Goal: Task Accomplishment & Management: Complete application form

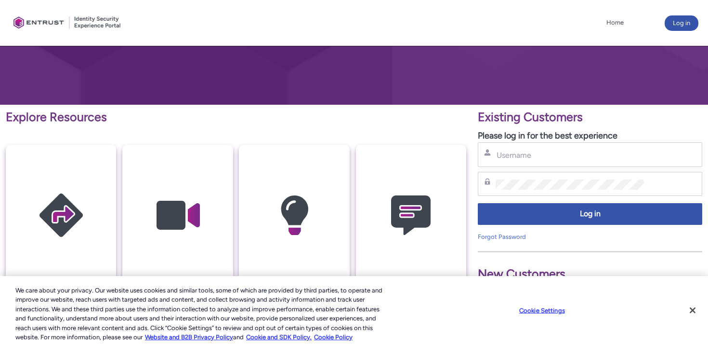
scroll to position [67, 0]
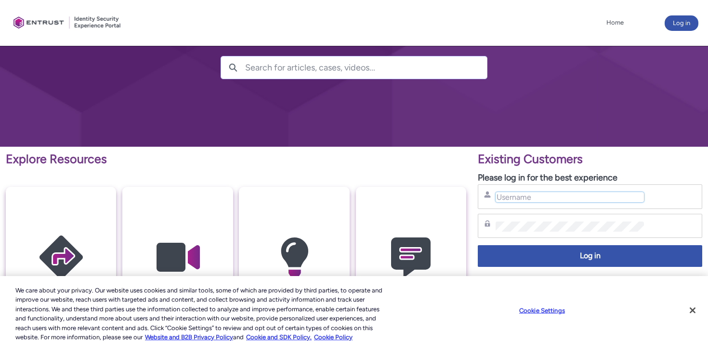
click at [578, 197] on input "Username" at bounding box center [570, 197] width 148 height 10
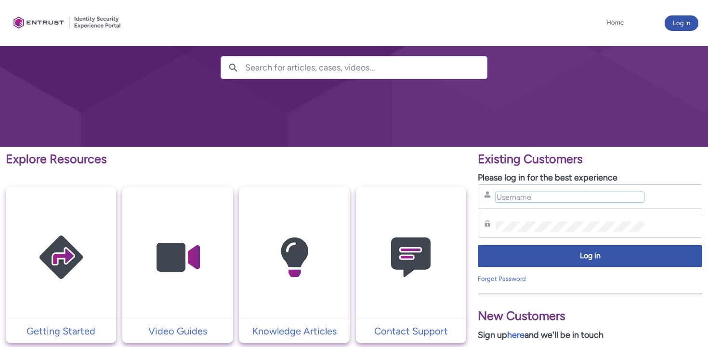
click at [578, 197] on input "Username" at bounding box center [570, 197] width 148 height 10
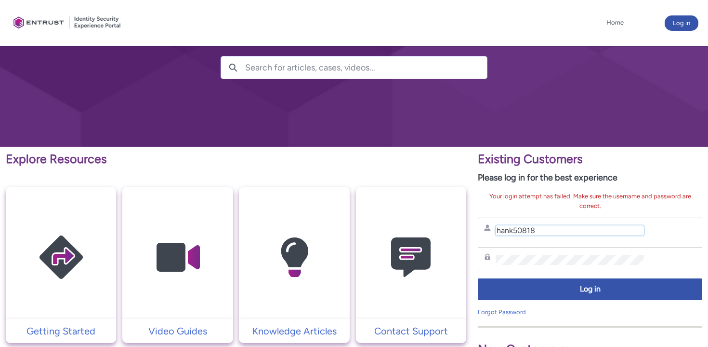
drag, startPoint x: 551, startPoint y: 226, endPoint x: 488, endPoint y: 220, distance: 63.9
click at [488, 220] on div "hank50818 Username" at bounding box center [590, 229] width 225 height 25
type input "[PERSON_NAME][EMAIL_ADDRESS][PERSON_NAME][PERSON_NAME][DOMAIN_NAME]"
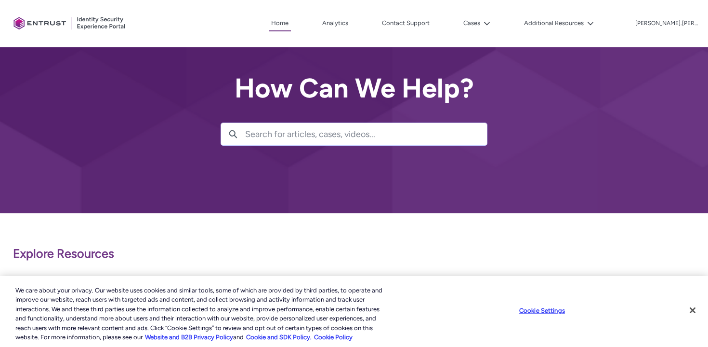
scroll to position [2, 0]
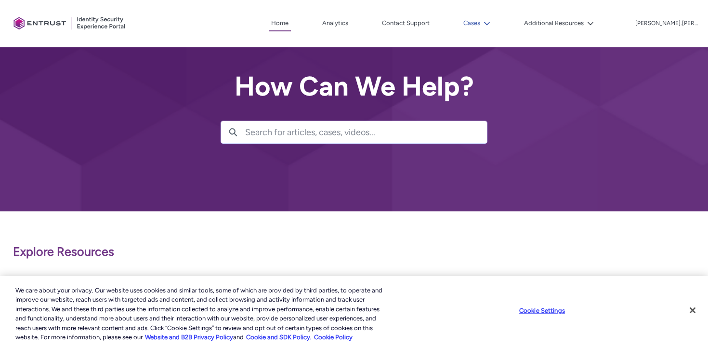
click at [493, 20] on button "Cases" at bounding box center [477, 23] width 32 height 14
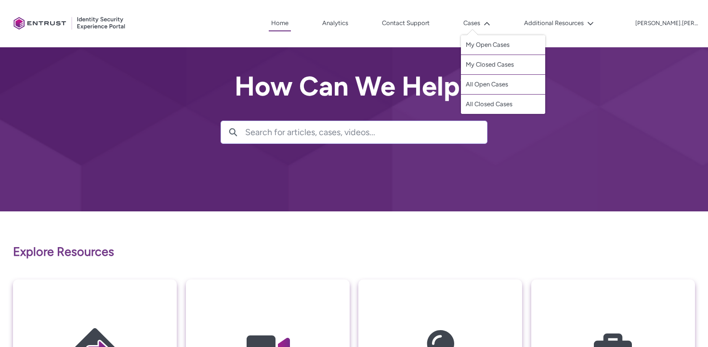
click at [507, 34] on div "Client Portal Home Analytics Contact Support Cases My Open Cases My Closed Case…" at bounding box center [354, 23] width 689 height 47
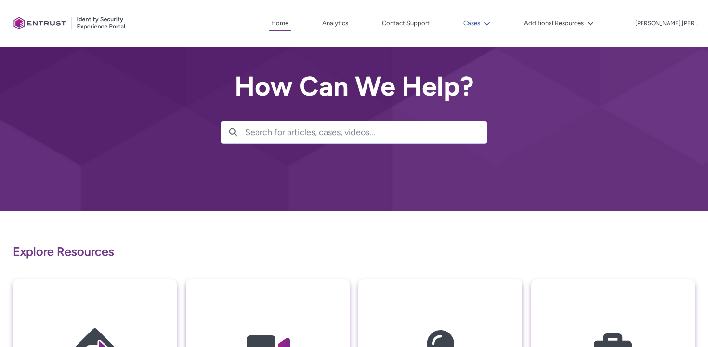
click at [493, 23] on button "Cases" at bounding box center [477, 23] width 32 height 14
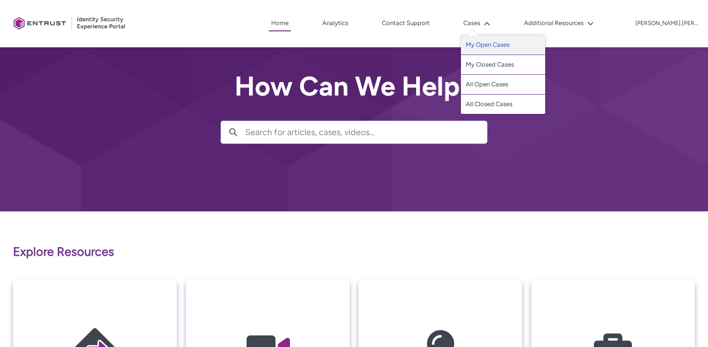
click at [513, 45] on link "My Open Cases" at bounding box center [503, 45] width 84 height 20
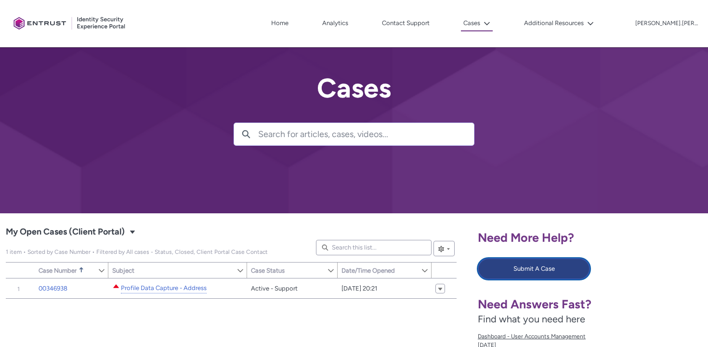
click at [534, 278] on button "Submit A Case" at bounding box center [534, 268] width 112 height 21
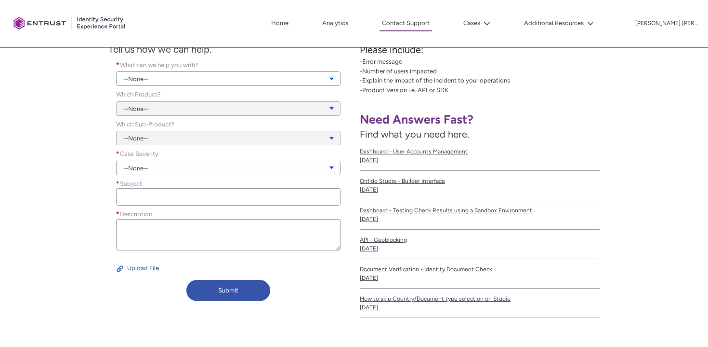
scroll to position [187, 0]
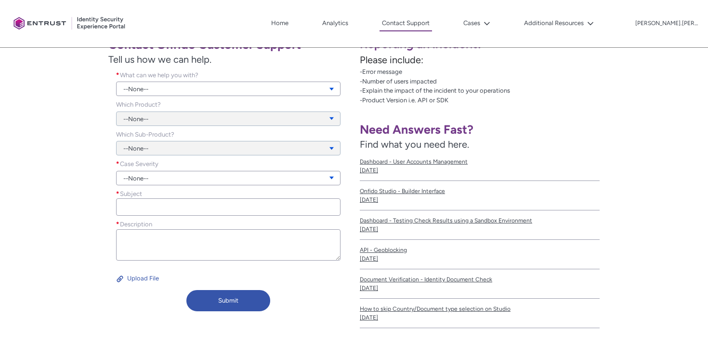
click at [209, 97] on div "What can we help you with? * --None-- View all dependencies" at bounding box center [228, 85] width 240 height 30
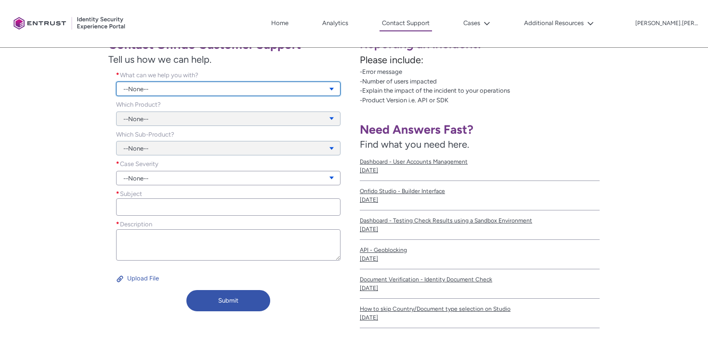
click at [208, 87] on link "--None--" at bounding box center [228, 88] width 225 height 14
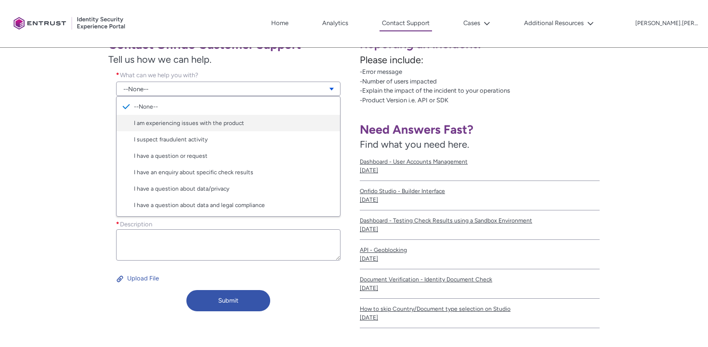
click at [203, 124] on link "I am experiencing issues with the product" at bounding box center [229, 123] width 224 height 16
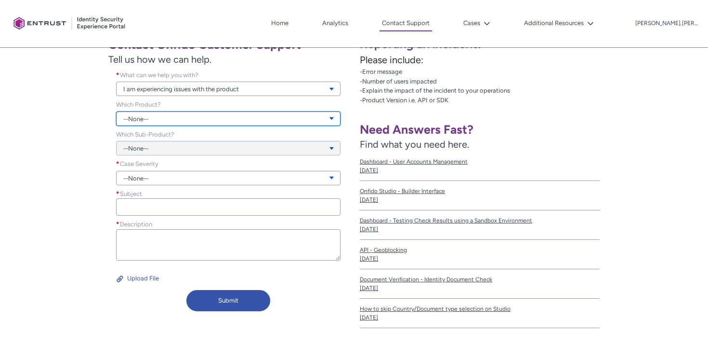
click at [196, 119] on link "--None--" at bounding box center [228, 118] width 225 height 14
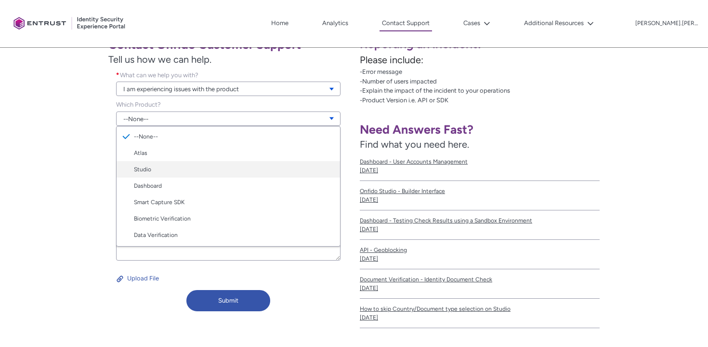
click at [175, 165] on link "Studio" at bounding box center [229, 169] width 224 height 16
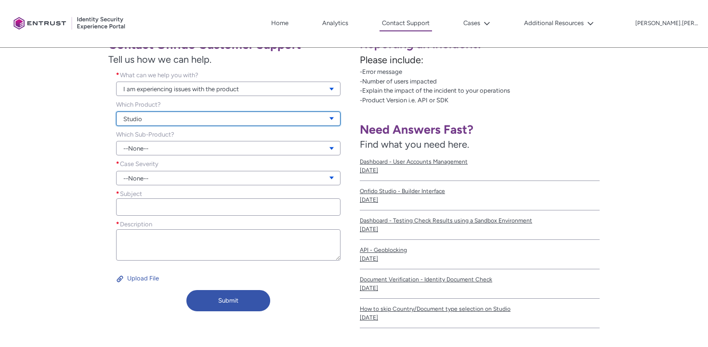
click at [186, 117] on link "Studio" at bounding box center [228, 118] width 225 height 14
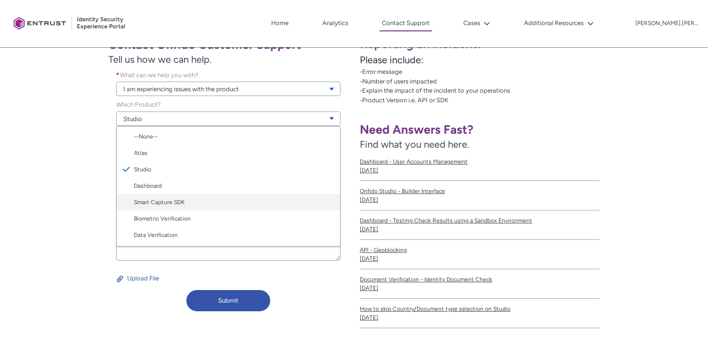
click at [180, 200] on link "Smart Capture SDK" at bounding box center [229, 202] width 224 height 16
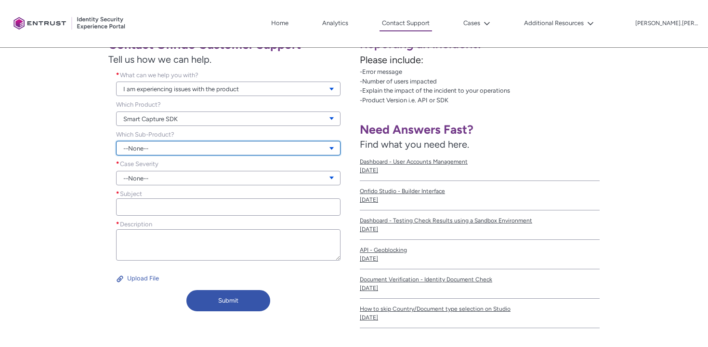
click at [183, 146] on link "--None--" at bounding box center [228, 148] width 225 height 14
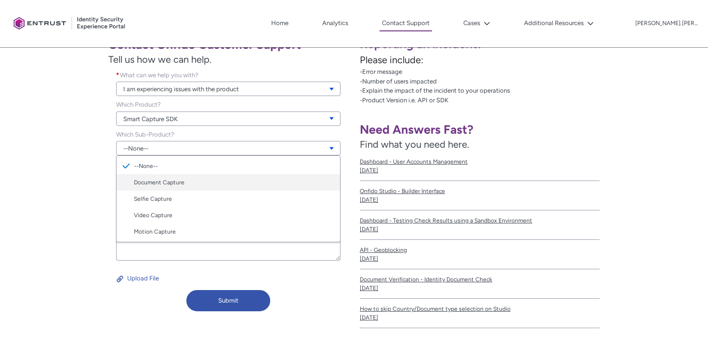
click at [177, 184] on link "Document Capture" at bounding box center [229, 182] width 224 height 16
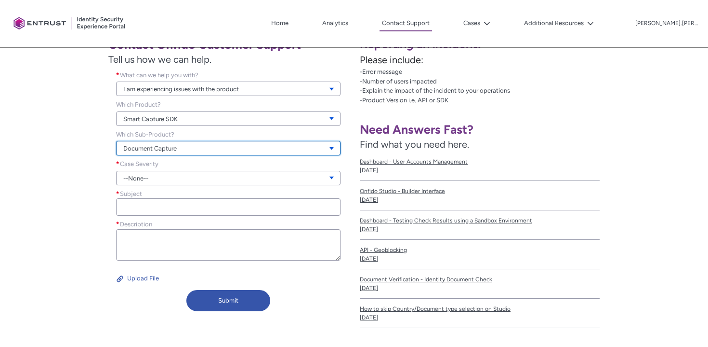
click at [176, 150] on link "Document Capture" at bounding box center [228, 148] width 225 height 14
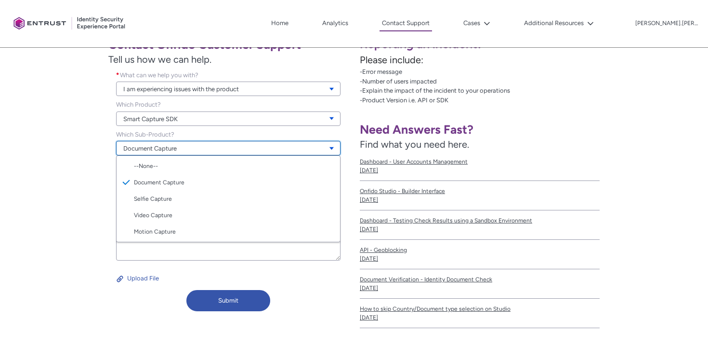
click at [176, 150] on link "Document Capture" at bounding box center [228, 148] width 225 height 14
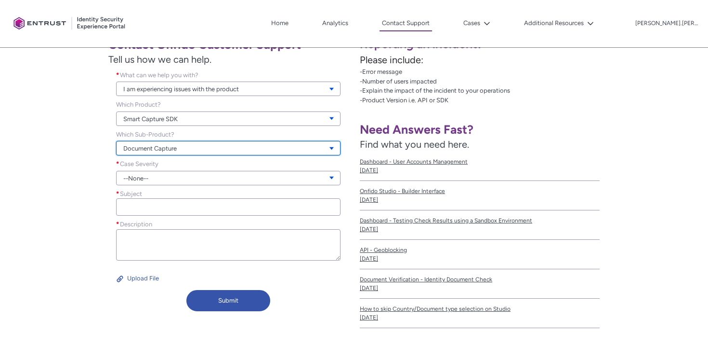
click at [176, 150] on link "Document Capture" at bounding box center [228, 148] width 225 height 14
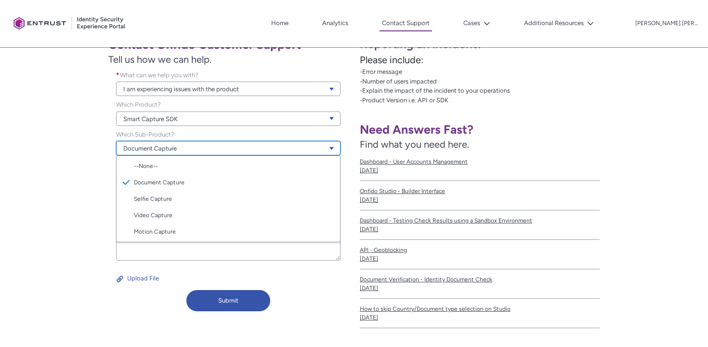
click at [176, 150] on link "Document Capture" at bounding box center [228, 148] width 225 height 14
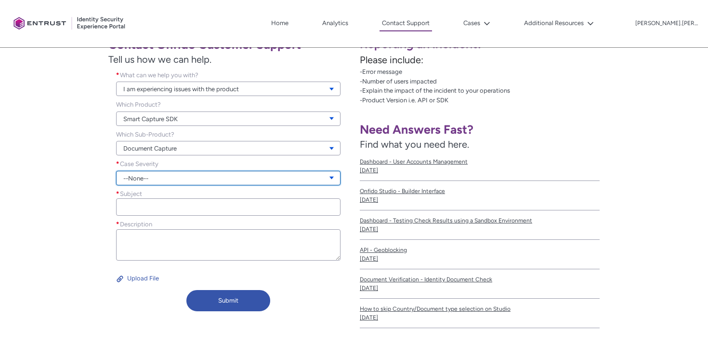
click at [171, 177] on link "--None--" at bounding box center [228, 178] width 225 height 14
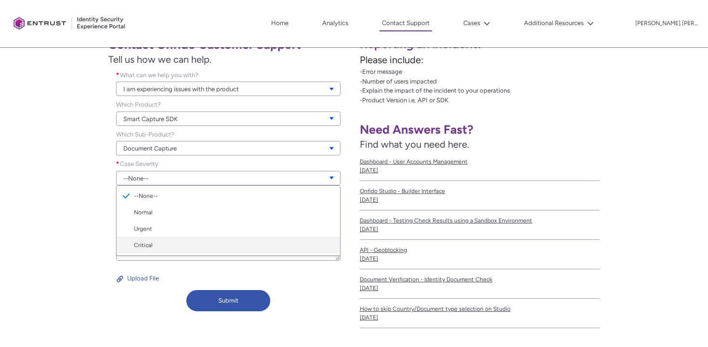
click at [158, 241] on link "Critical" at bounding box center [229, 245] width 224 height 16
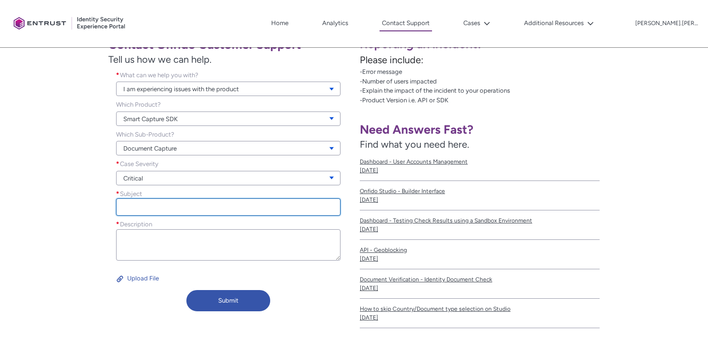
click at [160, 212] on input "Subject *" at bounding box center [228, 206] width 225 height 17
type input "U"
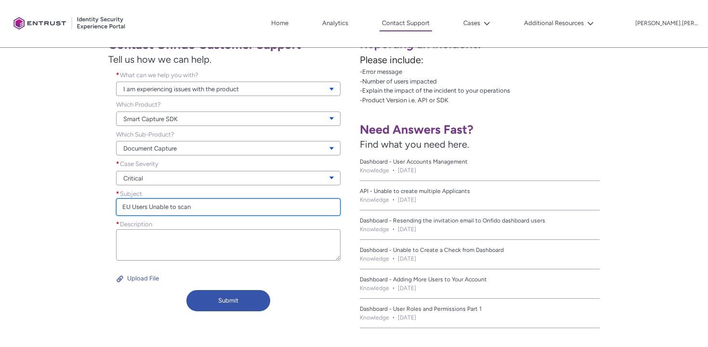
drag, startPoint x: 150, startPoint y: 210, endPoint x: 216, endPoint y: 214, distance: 65.7
click at [214, 215] on input "EU Users Unable to scan" at bounding box center [228, 206] width 225 height 17
paste input "NFC"
type input "EU Users unable to scan NFC"
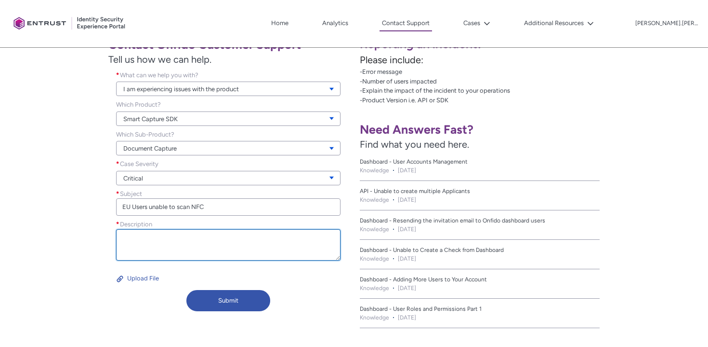
click at [238, 252] on textarea "Description *" at bounding box center [228, 244] width 225 height 31
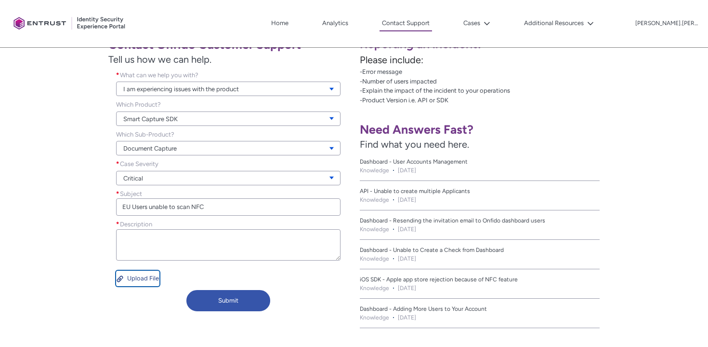
click at [143, 281] on button "Upload File" at bounding box center [137, 277] width 43 height 15
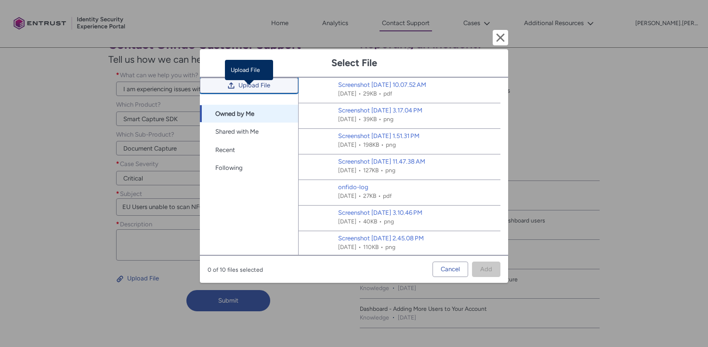
click at [254, 90] on span "Upload File" at bounding box center [255, 85] width 32 height 14
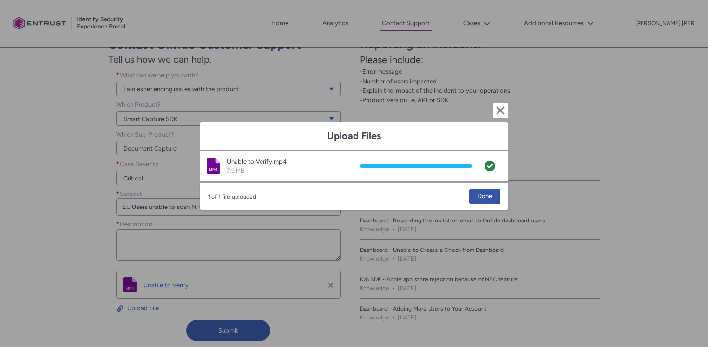
click at [208, 235] on div "Upload Files Cancel and close Video Unable to Verify.mp4 7.9 MB Unable to Verif…" at bounding box center [354, 173] width 308 height 347
click at [493, 193] on button "Done" at bounding box center [484, 195] width 31 height 15
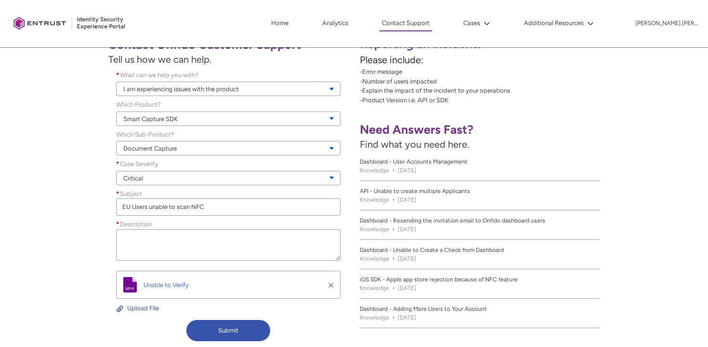
click at [216, 264] on div "Description *" at bounding box center [228, 242] width 240 height 47
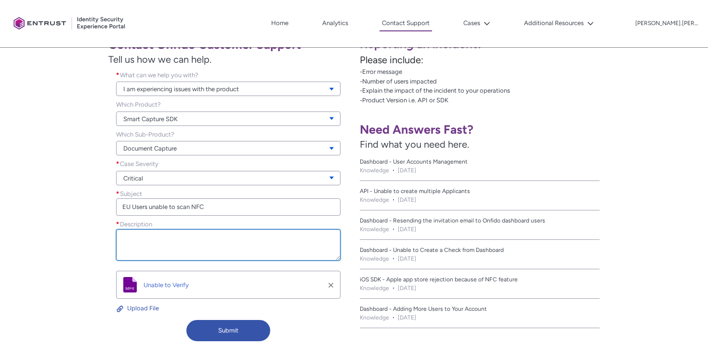
click at [234, 243] on textarea "Description *" at bounding box center [228, 244] width 225 height 31
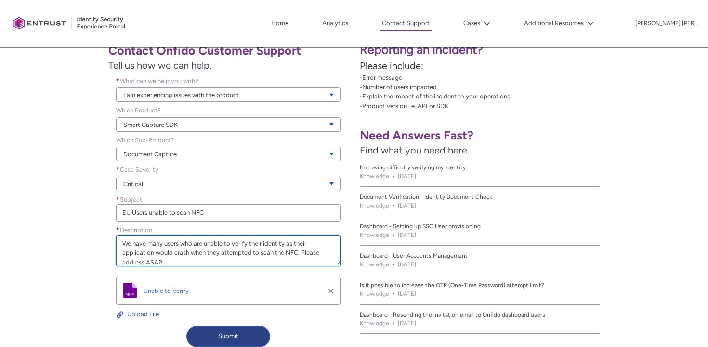
scroll to position [185, 0]
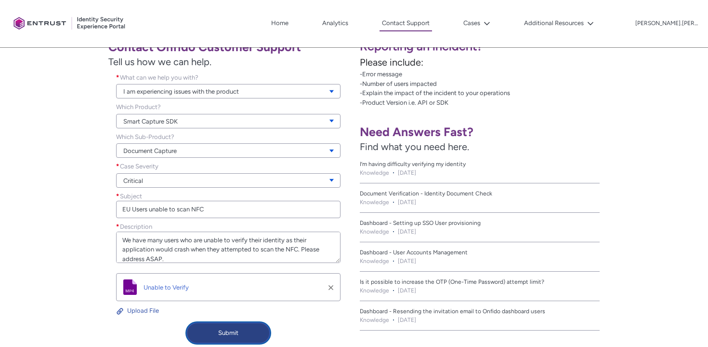
type textarea "Hello, We have many users who are unable to verify their identity as their appl…"
click at [222, 331] on button "Submit" at bounding box center [229, 332] width 84 height 21
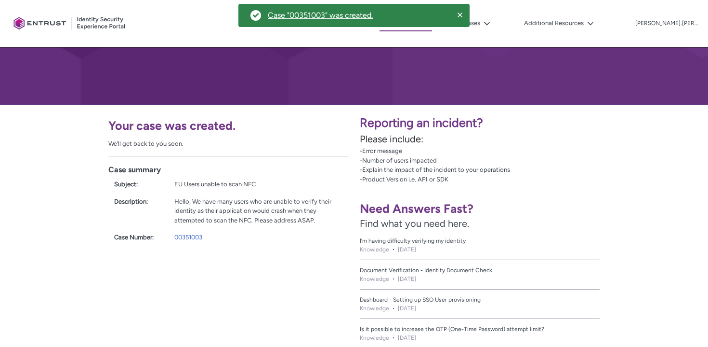
scroll to position [98, 0]
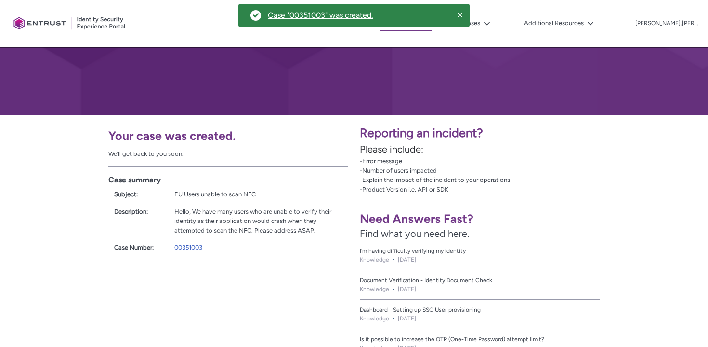
click at [188, 247] on link "00351003" at bounding box center [188, 246] width 28 height 7
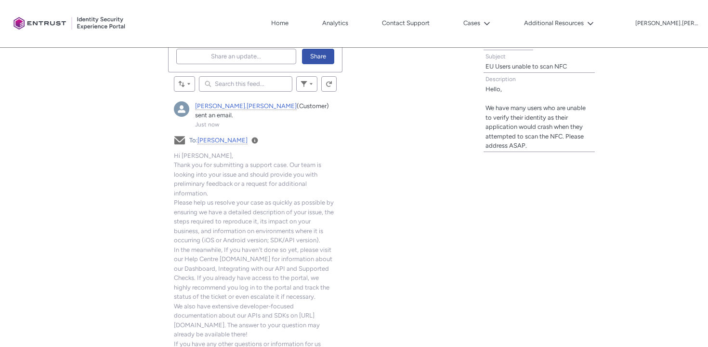
scroll to position [178, 0]
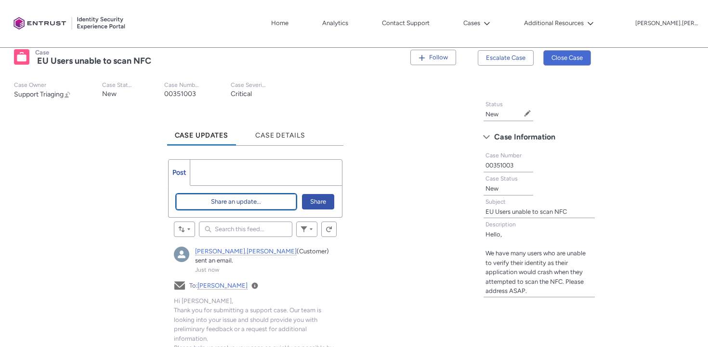
click at [212, 200] on span "Share an update..." at bounding box center [236, 201] width 50 height 14
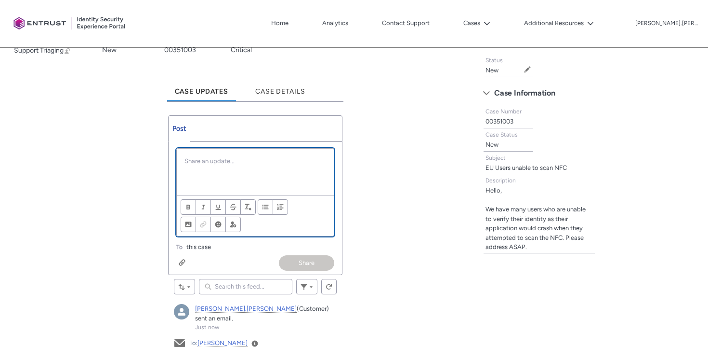
scroll to position [277, 0]
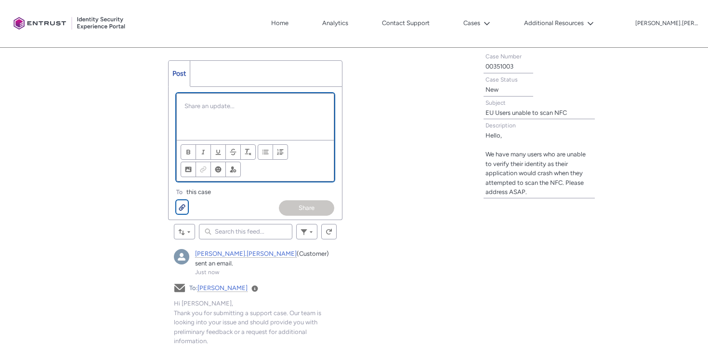
click at [177, 207] on button "Attach up to 10 files" at bounding box center [182, 206] width 12 height 13
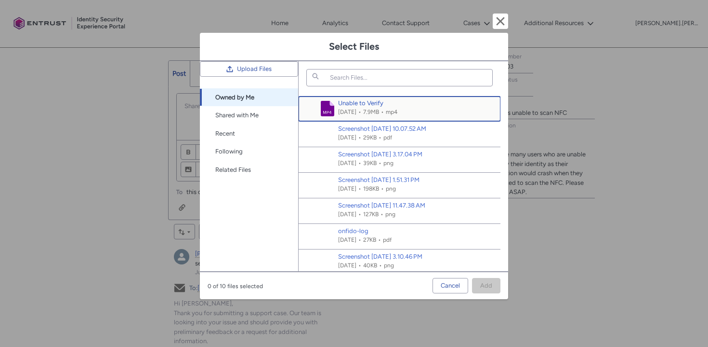
click at [324, 104] on use at bounding box center [327, 108] width 13 height 15
click at [377, 101] on span "Unable to Verify" at bounding box center [367, 103] width 59 height 10
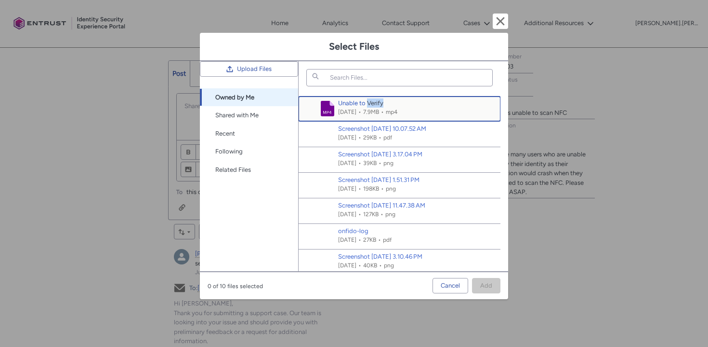
checkbox input "true"
click at [490, 282] on span "Add (1)" at bounding box center [482, 285] width 21 height 14
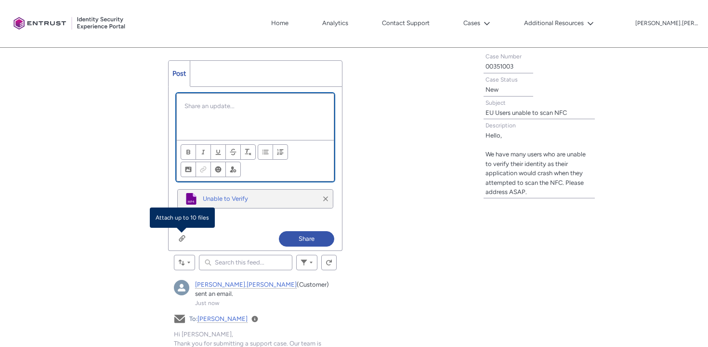
click at [239, 123] on div "Chatter Publisher" at bounding box center [256, 116] width 158 height 46
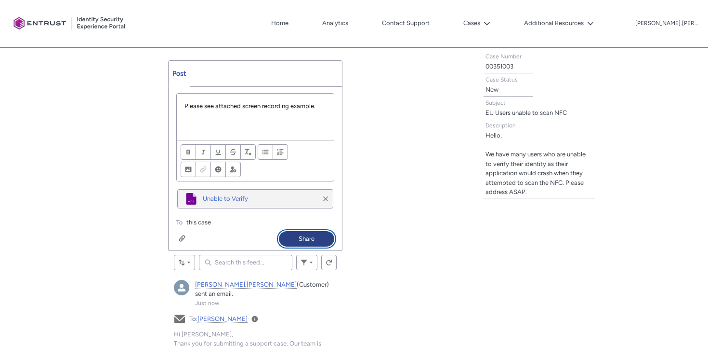
click at [305, 232] on button "Share" at bounding box center [306, 238] width 55 height 15
